Goal: Transaction & Acquisition: Purchase product/service

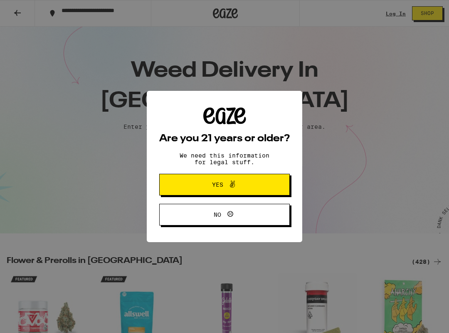
click at [212, 181] on span "Yes" at bounding box center [217, 184] width 11 height 6
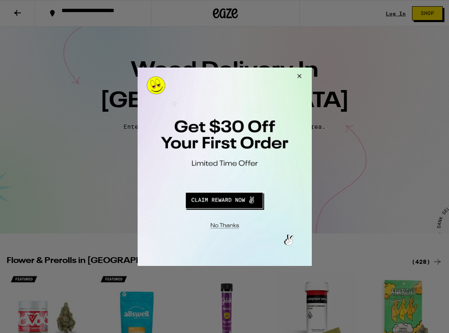
click at [298, 80] on button "Close Modal" at bounding box center [298, 77] width 22 height 20
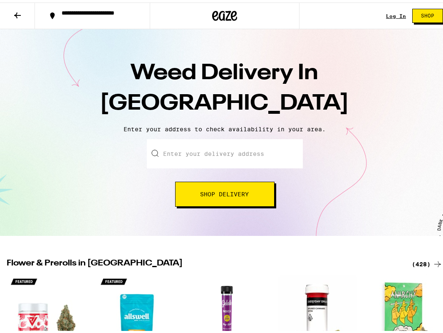
click at [216, 165] on input "Enter your delivery address" at bounding box center [225, 150] width 156 height 29
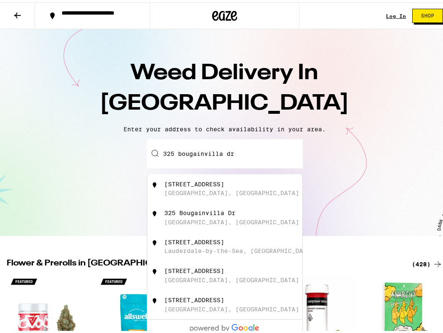
click at [250, 189] on div "[STREET_ADDRESS]" at bounding box center [238, 186] width 149 height 16
type input "[STREET_ADDRESS]"
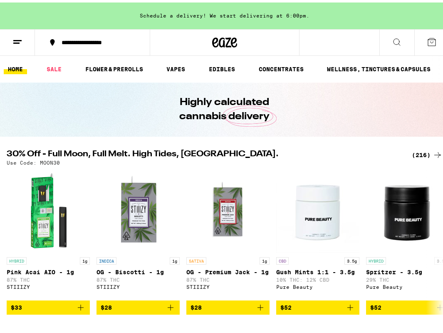
click at [392, 36] on icon at bounding box center [397, 40] width 10 height 10
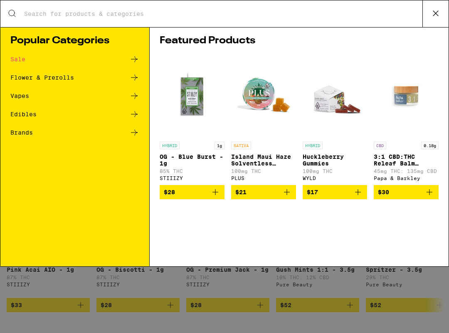
type input "r"
